Goal: Task Accomplishment & Management: Use online tool/utility

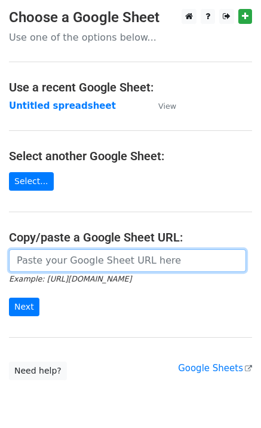
click at [33, 260] on input "url" at bounding box center [127, 260] width 237 height 23
click at [59, 261] on input "url" at bounding box center [127, 260] width 237 height 23
paste input "[URL][DOMAIN_NAME]"
click at [60, 264] on input "[URL][DOMAIN_NAME]" at bounding box center [127, 260] width 237 height 23
paste input "[URL][DOMAIN_NAME]"
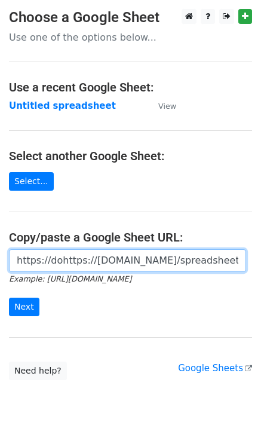
scroll to position [0, 315]
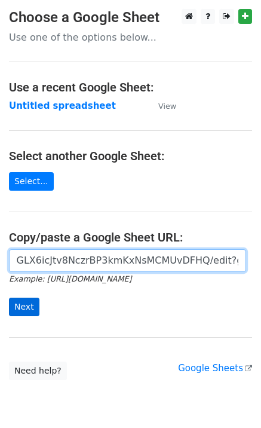
type input "https://dohttps://[DOMAIN_NAME]/spreadsheets/d/1XKFO0oXE85TGLX6icJtv8NczrBP3kmK…"
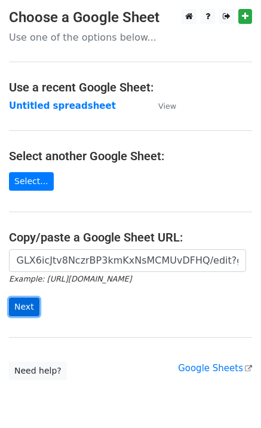
click at [29, 302] on input "Next" at bounding box center [24, 307] width 30 height 19
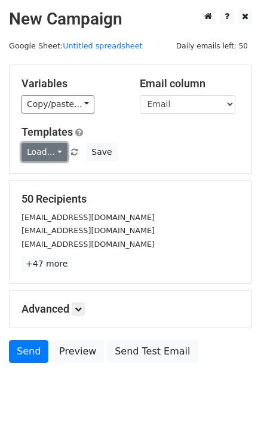
click at [47, 152] on link "Load..." at bounding box center [45, 152] width 46 height 19
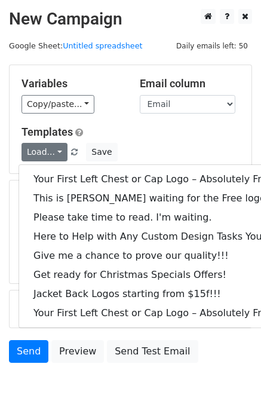
click at [63, 165] on div "Your First Left Chest or Cap Logo – Absolutely Free This is [PERSON_NAME] waiti…" at bounding box center [162, 246] width 286 height 164
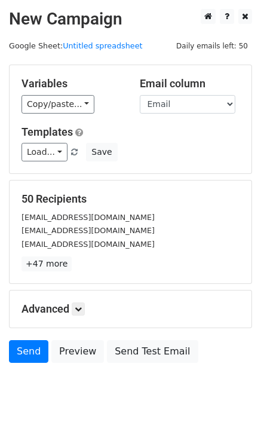
click at [62, 179] on form "Variables Copy/paste... {{Email}} Email column Email Templates Load... Your Fir…" at bounding box center [130, 217] width 243 height 304
click at [52, 151] on link "Load..." at bounding box center [45, 152] width 46 height 19
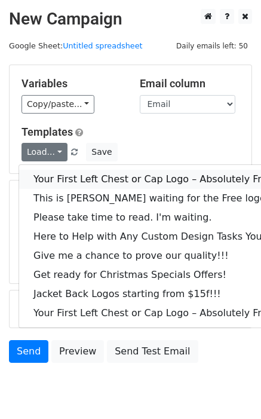
click at [59, 172] on link "Your First Left Chest or Cap Logo – Absolutely Free" at bounding box center [161, 179] width 285 height 19
